Goal: Transaction & Acquisition: Purchase product/service

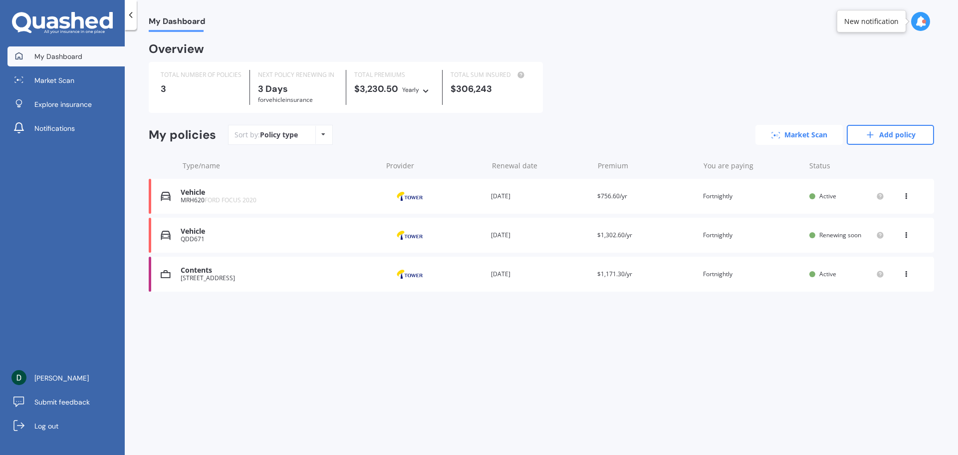
click at [815, 137] on link "Market Scan" at bounding box center [799, 135] width 87 height 20
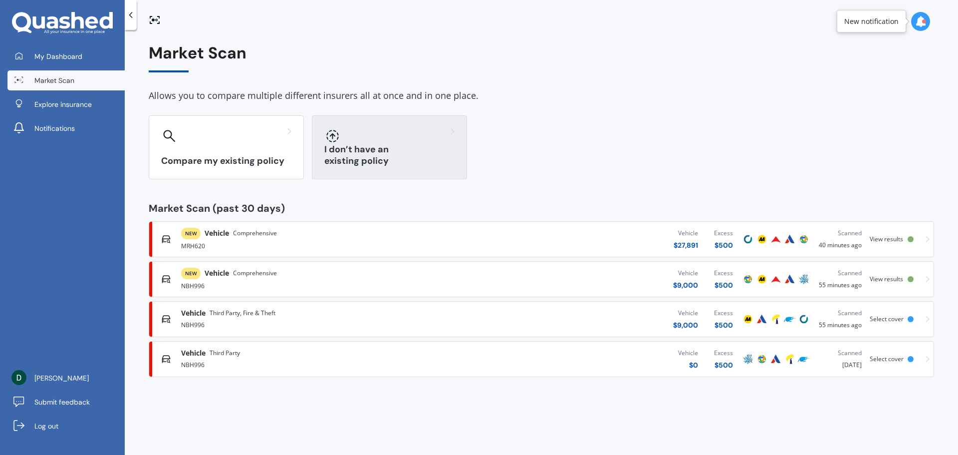
click at [376, 150] on div "I don’t have an existing policy" at bounding box center [389, 147] width 155 height 64
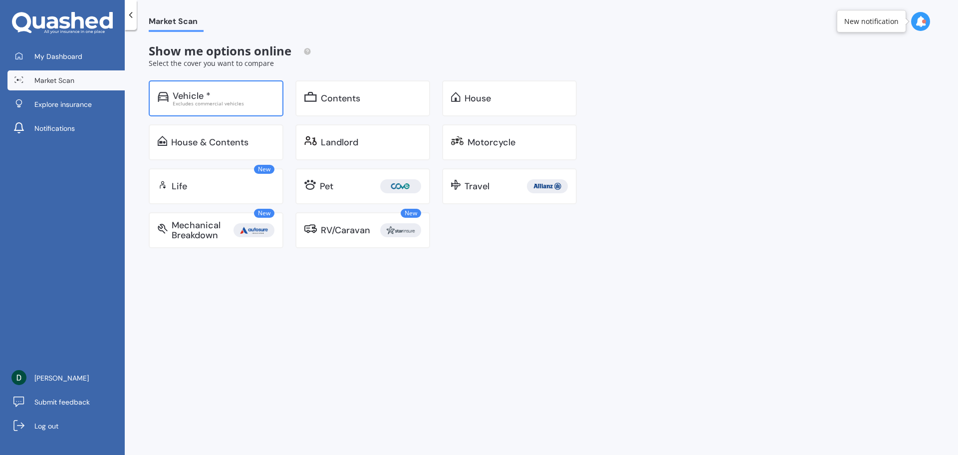
click at [236, 98] on div "Vehicle *" at bounding box center [224, 96] width 102 height 10
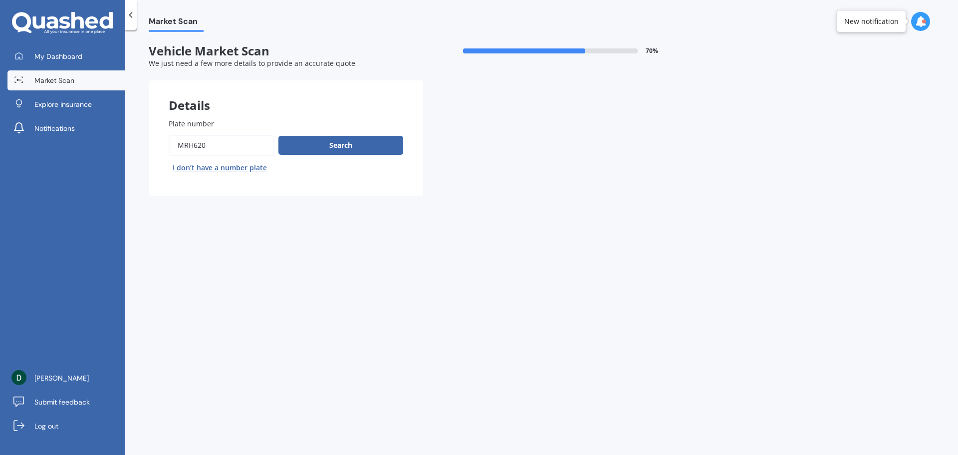
click at [217, 143] on input "Plate number" at bounding box center [222, 145] width 106 height 21
drag, startPoint x: 221, startPoint y: 143, endPoint x: 155, endPoint y: 143, distance: 65.9
click at [153, 146] on div "Plate number Search I don’t have a number plate" at bounding box center [286, 146] width 275 height 97
paste input "NBH996"
type input "NBH996"
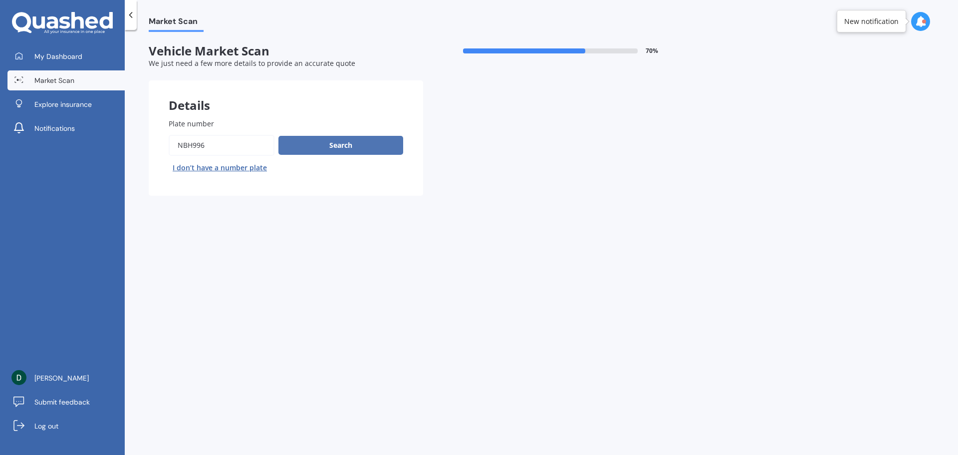
click at [345, 139] on button "Search" at bounding box center [341, 145] width 125 height 19
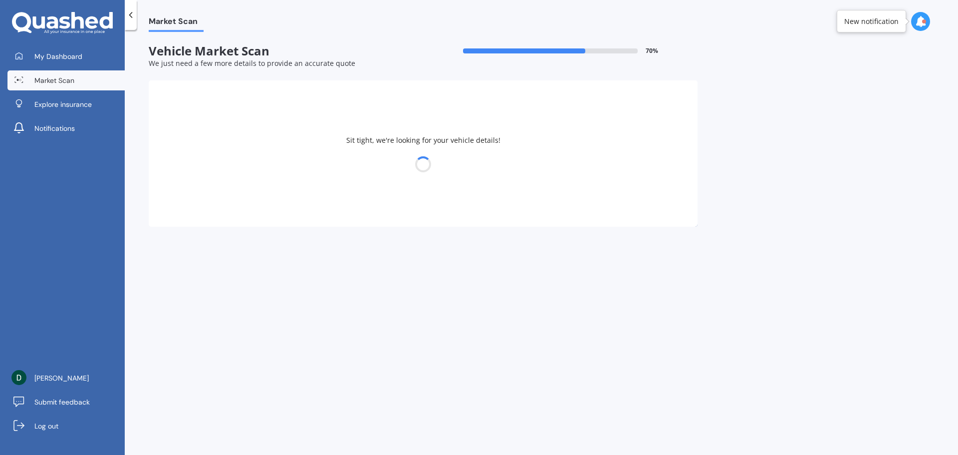
select select "MAZDA"
select select "DEMIO"
select select "07"
select select "10"
select select "1976"
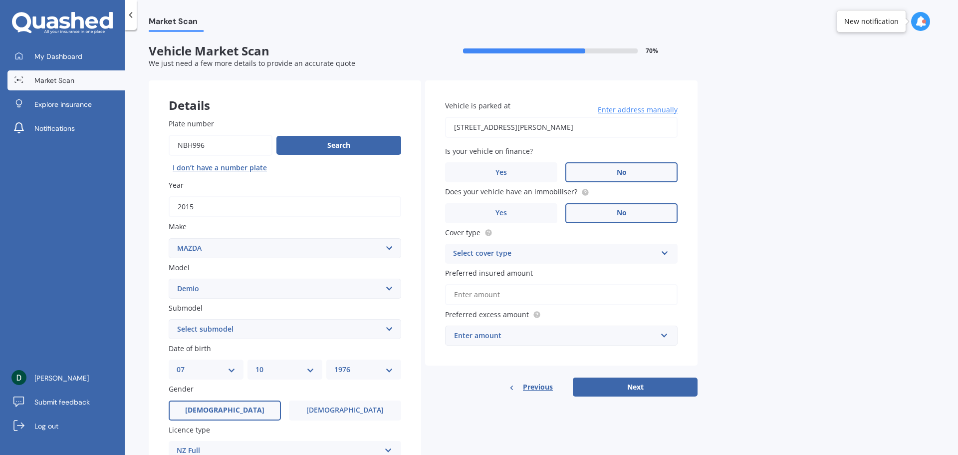
click at [553, 132] on input "[STREET_ADDRESS][PERSON_NAME]" at bounding box center [561, 127] width 233 height 21
click at [506, 126] on input "[STREET_ADDRESS][PERSON_NAME]" at bounding box center [561, 127] width 233 height 21
drag, startPoint x: 600, startPoint y: 125, endPoint x: 419, endPoint y: 132, distance: 181.8
click at [417, 133] on div "Details Plate number Search I don’t have a number plate Year [DATE] Make Select…" at bounding box center [423, 321] width 549 height 482
paste input "[STREET_ADDRESS]"
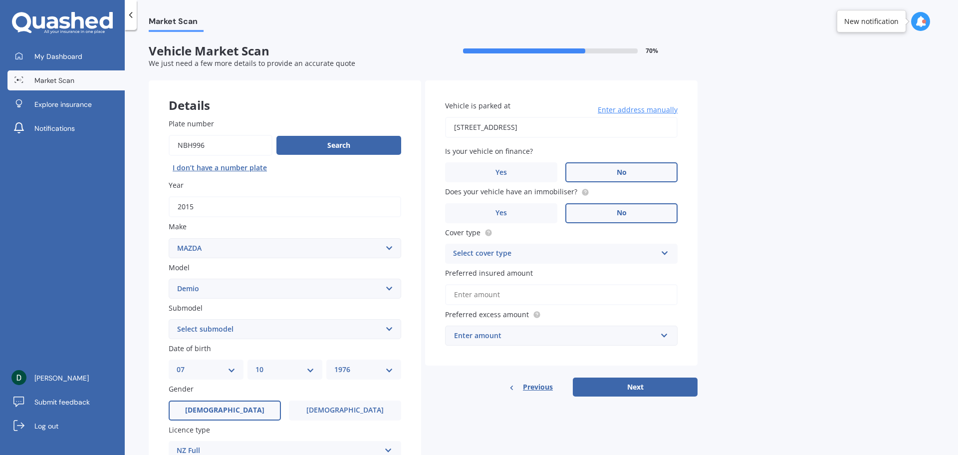
type input "[STREET_ADDRESS]"
click at [550, 260] on div "Select cover type Comprehensive Third Party, Fire & Theft Third Party" at bounding box center [561, 254] width 233 height 20
click at [519, 306] on div "Third Party" at bounding box center [562, 309] width 232 height 18
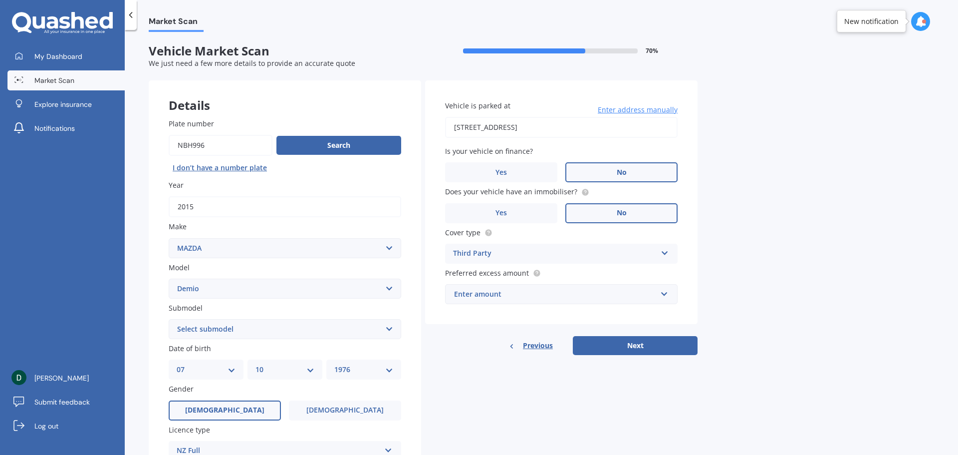
click at [516, 293] on div "Enter amount" at bounding box center [555, 294] width 203 height 11
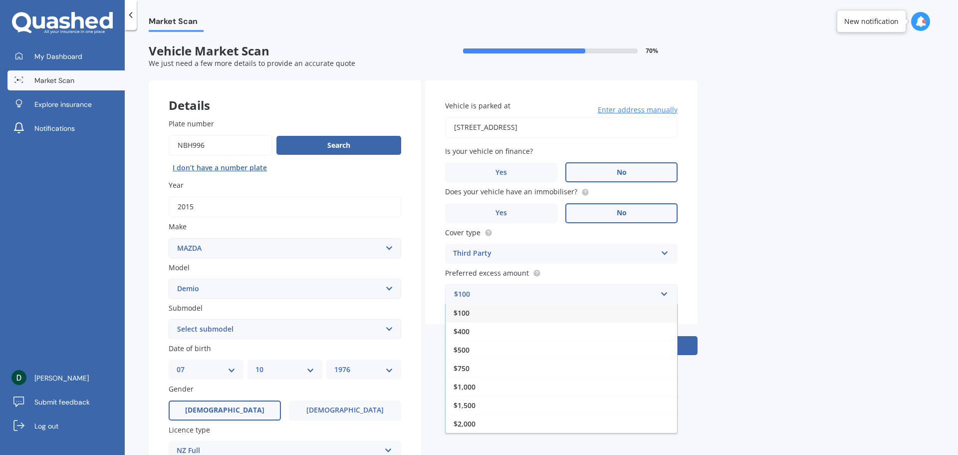
click at [487, 350] on div "$500" at bounding box center [562, 349] width 232 height 18
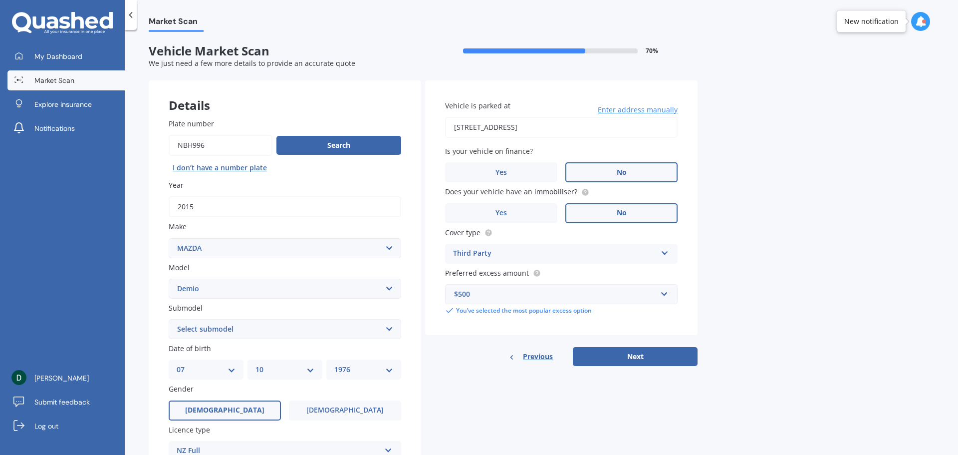
scroll to position [50, 0]
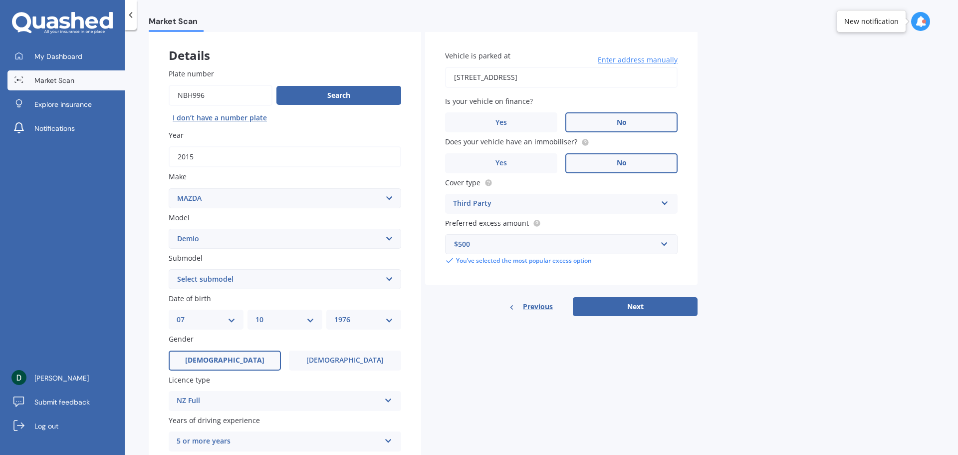
click at [207, 314] on select "DD 01 02 03 04 05 06 07 08 09 10 11 12 13 14 15 16 17 18 19 20 21 22 23 24 25 2…" at bounding box center [206, 319] width 59 height 11
click at [347, 337] on label "Gender" at bounding box center [283, 338] width 229 height 10
click at [246, 279] on select "Select submodel (All) Diesel Petrol XD Touring Turbo Diesel" at bounding box center [285, 279] width 233 height 20
select select "PETROL"
click at [169, 269] on select "Select submodel (All) Diesel Petrol XD Touring Turbo Diesel" at bounding box center [285, 279] width 233 height 20
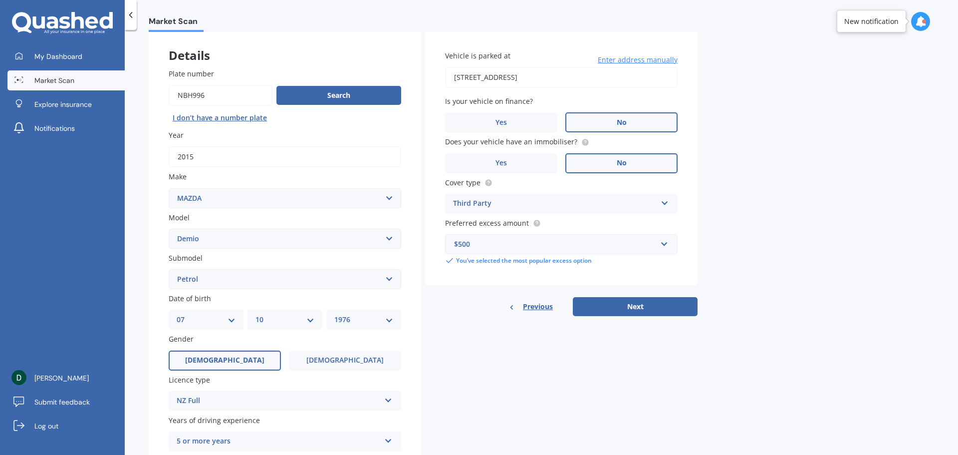
scroll to position [100, 0]
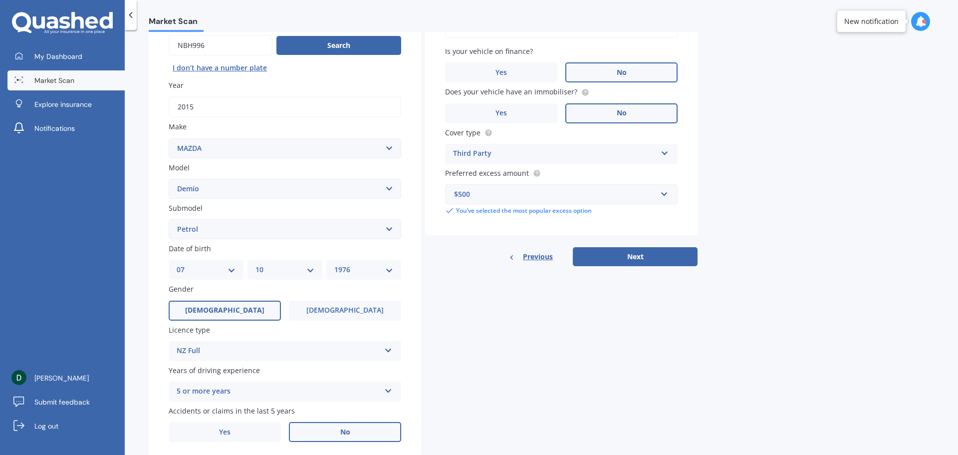
click at [228, 390] on div "5 or more years" at bounding box center [279, 391] width 204 height 12
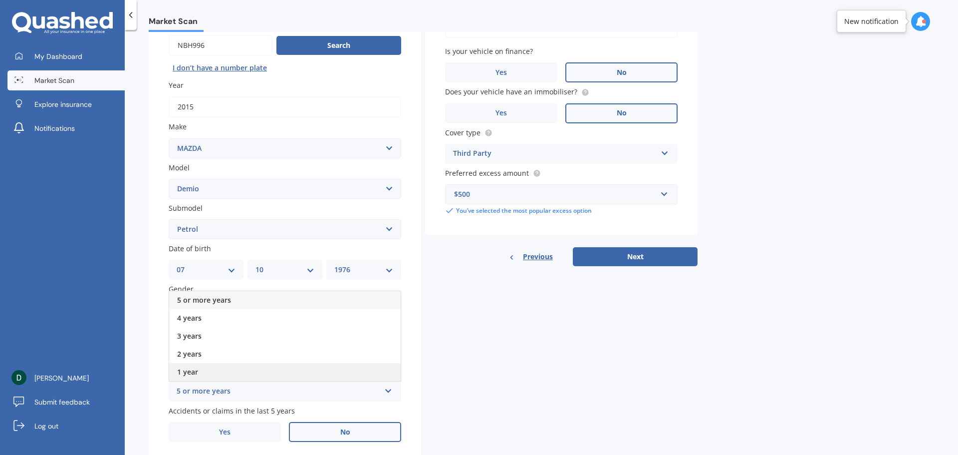
click at [220, 373] on div "1 year" at bounding box center [285, 372] width 232 height 18
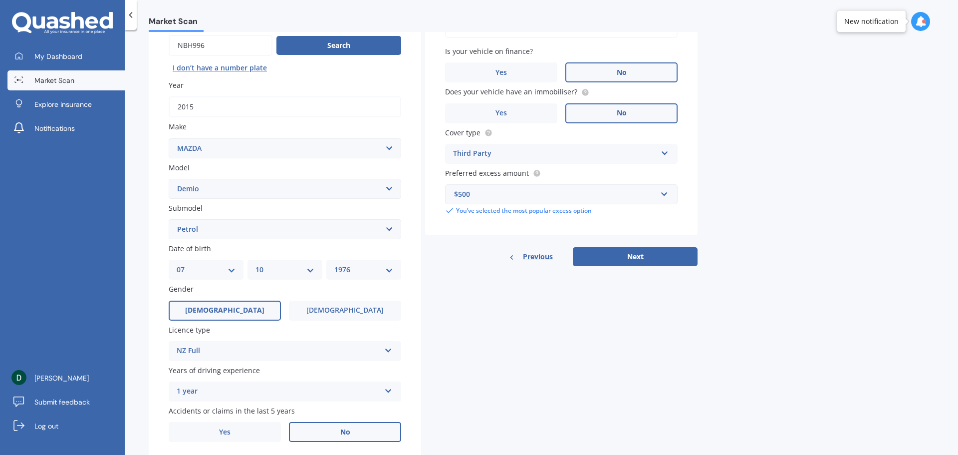
click at [211, 268] on select "DD 01 02 03 04 05 06 07 08 09 10 11 12 13 14 15 16 17 18 19 20 21 22 23 24 25 2…" at bounding box center [206, 269] width 59 height 11
click at [339, 138] on select "Select make AC ALFA ROMEO ASTON [PERSON_NAME] AUDI AUSTIN BEDFORD Bentley BMW B…" at bounding box center [285, 148] width 233 height 20
click at [220, 274] on select "DD 01 02 03 04 05 06 07 08 09 10 11 12 13 14 15 16 17 18 19 20 21 22 23 24 25 2…" at bounding box center [206, 269] width 59 height 11
select select "17"
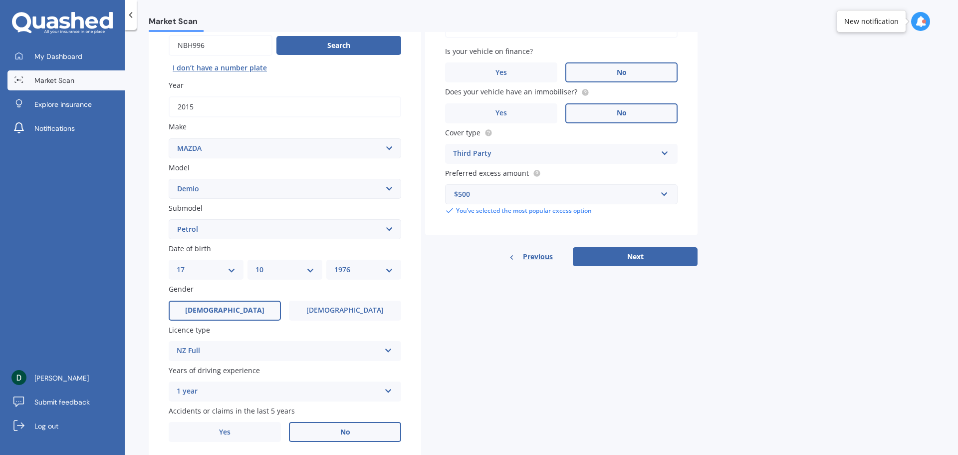
click at [177, 264] on select "DD 01 02 03 04 05 06 07 08 09 10 11 12 13 14 15 16 17 18 19 20 21 22 23 24 25 2…" at bounding box center [206, 269] width 59 height 11
click at [274, 269] on select "MM 01 02 03 04 05 06 07 08 09 10 11 12" at bounding box center [285, 269] width 59 height 11
select select "02"
click at [256, 264] on select "MM 01 02 03 04 05 06 07 08 09 10 11 12" at bounding box center [285, 269] width 59 height 11
click at [357, 263] on div "YYYY 2025 2024 2023 2022 2021 2020 2019 2018 2017 2016 2015 2014 2013 2012 2011…" at bounding box center [363, 270] width 75 height 20
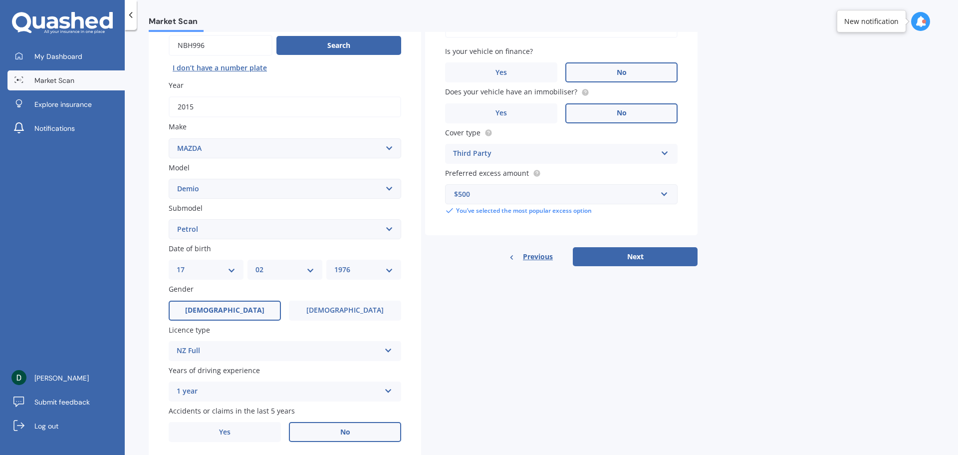
click at [355, 267] on select "YYYY 2025 2024 2023 2022 2021 2020 2019 2018 2017 2016 2015 2014 2013 2012 2011…" at bounding box center [363, 269] width 59 height 11
select select "2007"
click at [334, 264] on select "YYYY 2025 2024 2023 2022 2021 2020 2019 2018 2017 2016 2015 2014 2013 2012 2011…" at bounding box center [363, 269] width 59 height 11
click at [637, 252] on button "Next" at bounding box center [635, 256] width 125 height 19
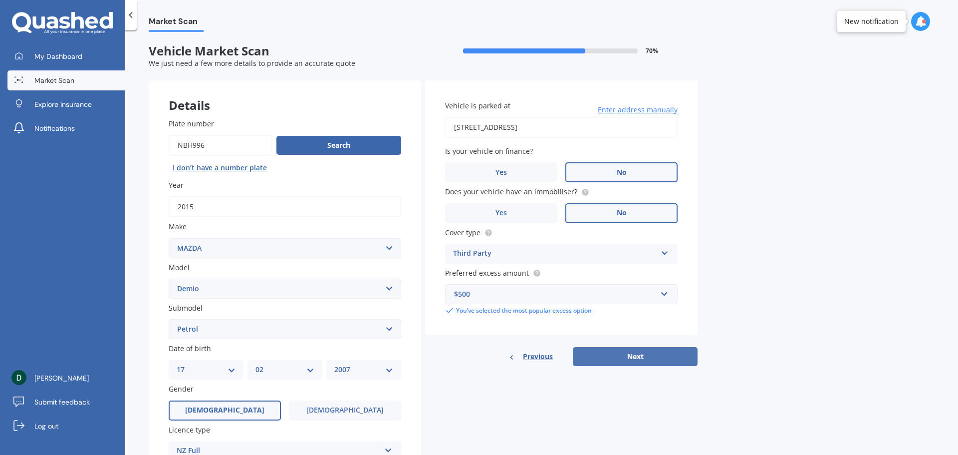
select select "17"
select select "02"
select select "2007"
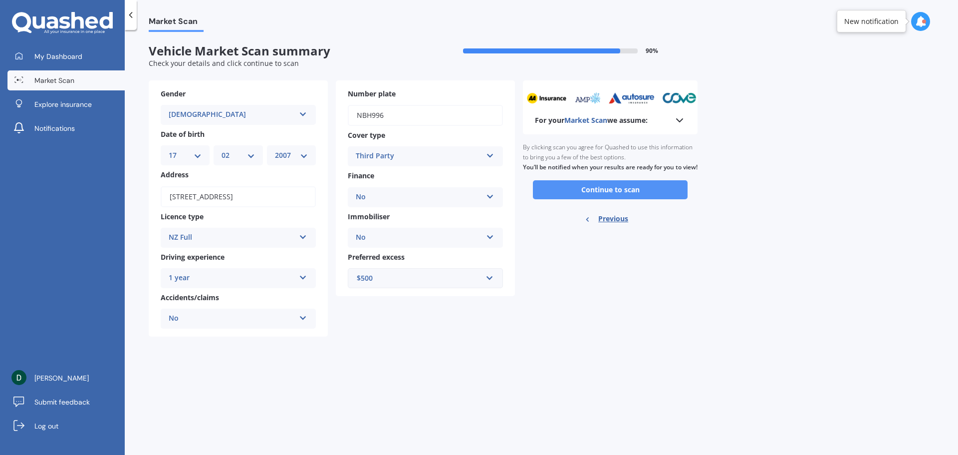
click at [626, 199] on button "Continue to scan" at bounding box center [610, 189] width 155 height 19
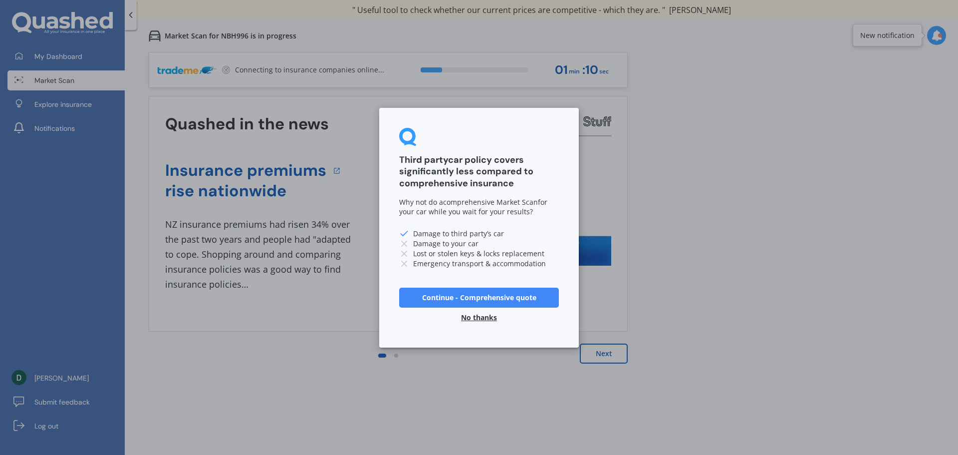
click at [490, 318] on button "No thanks" at bounding box center [479, 317] width 48 height 20
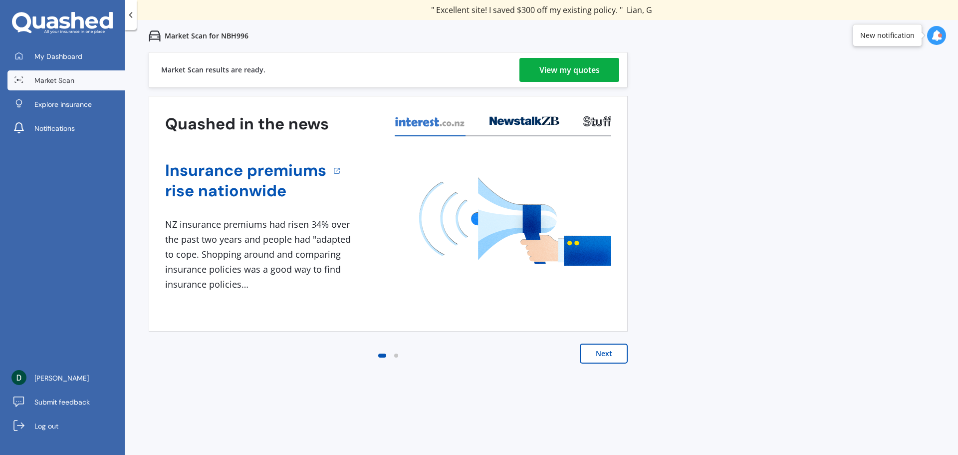
click at [573, 66] on div "View my quotes" at bounding box center [570, 70] width 60 height 24
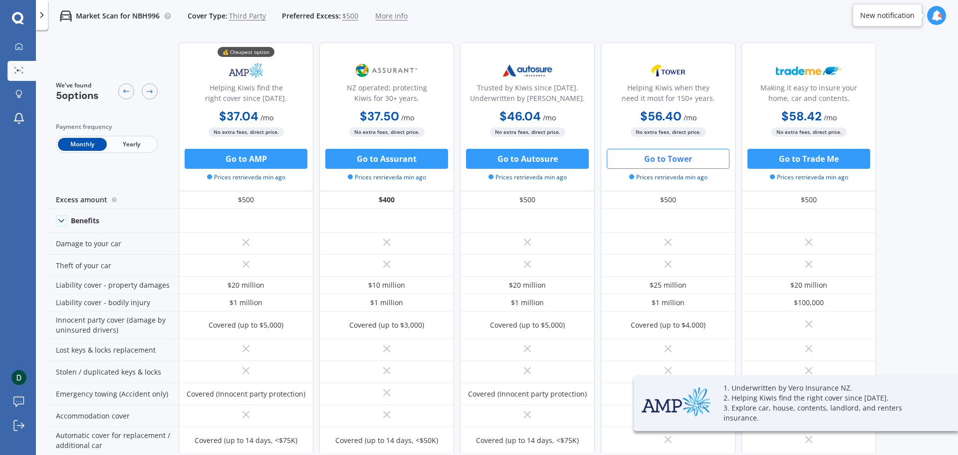
click at [669, 160] on button "Go to Tower" at bounding box center [668, 159] width 123 height 20
